Goal: Task Accomplishment & Management: Use online tool/utility

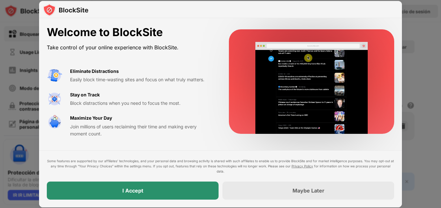
click at [132, 185] on div "I Accept" at bounding box center [133, 191] width 172 height 18
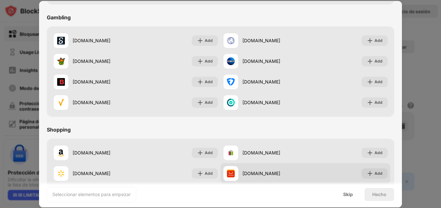
scroll to position [620, 0]
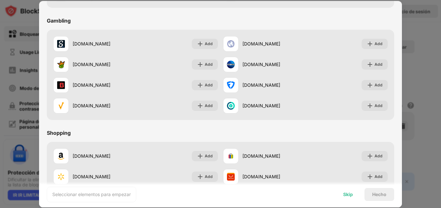
click at [348, 194] on div "Skip" at bounding box center [348, 194] width 10 height 5
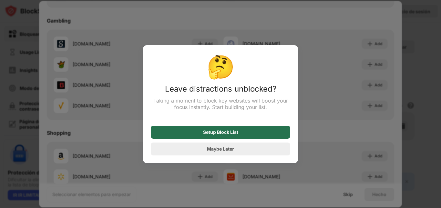
click at [225, 133] on div "Setup Block List" at bounding box center [220, 132] width 35 height 5
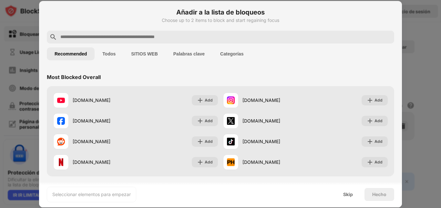
scroll to position [0, 0]
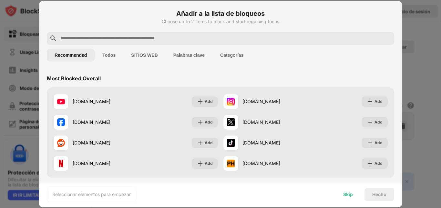
click at [349, 190] on div "Skip" at bounding box center [348, 194] width 25 height 13
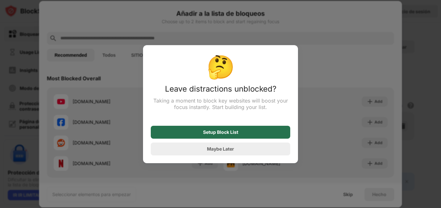
click at [214, 132] on div "Setup Block List" at bounding box center [220, 132] width 35 height 5
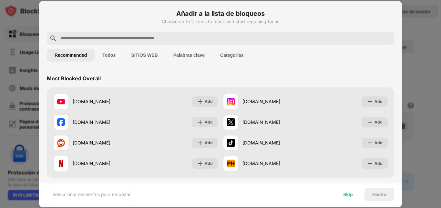
click at [348, 194] on div "Skip" at bounding box center [348, 194] width 10 height 5
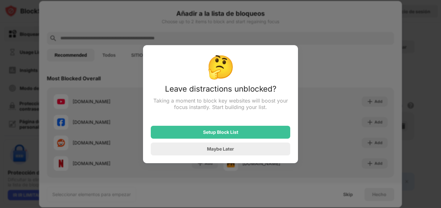
click at [334, 169] on div at bounding box center [220, 104] width 441 height 208
